Goal: Find specific page/section: Find specific page/section

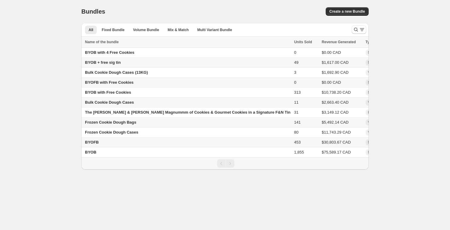
click at [119, 61] on span "BYOB + free sig tin" at bounding box center [103, 62] width 36 height 5
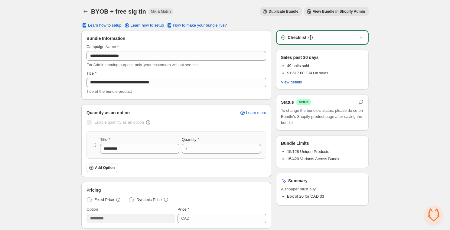
click at [286, 85] on button "View details" at bounding box center [292, 82] width 28 height 8
click at [291, 82] on span "View details" at bounding box center [291, 82] width 21 height 5
